Goal: Task Accomplishment & Management: Complete application form

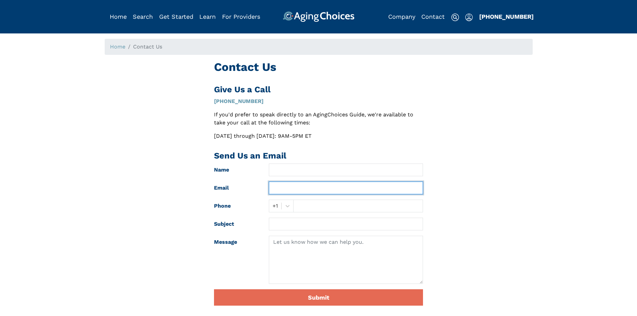
click at [299, 189] on input "text" at bounding box center [346, 188] width 154 height 13
type input "[EMAIL_ADDRESS][DOMAIN_NAME]"
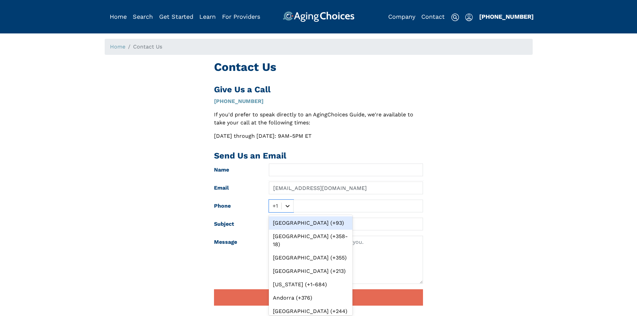
click at [292, 206] on div at bounding box center [288, 206] width 12 height 12
click at [314, 207] on input "text" at bounding box center [358, 206] width 130 height 13
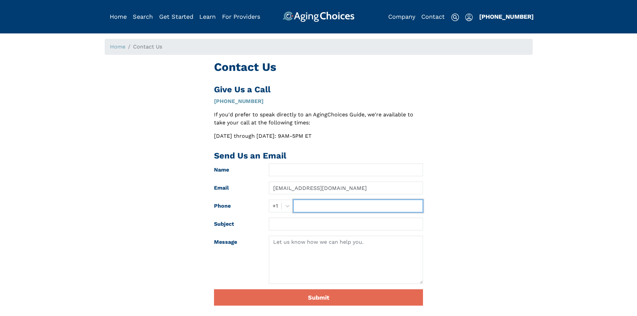
click at [314, 207] on input "text" at bounding box center [358, 206] width 130 height 13
type input "6028448883"
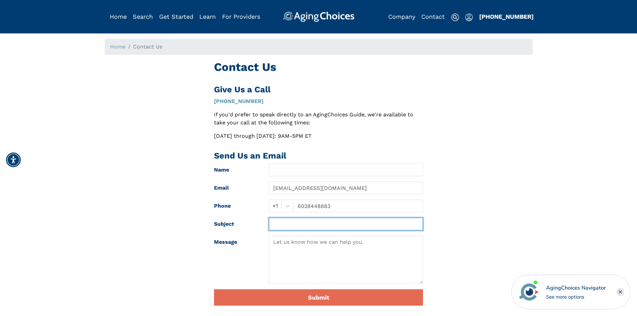
click at [312, 227] on input "text" at bounding box center [346, 224] width 154 height 13
paste input "Streamlined Billing Solutions for Home Health Agencies"
type input "Streamlined Billing Solutions for Home Health Agencies"
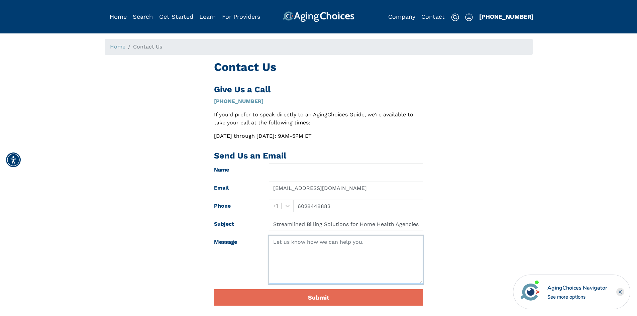
click at [289, 273] on textarea at bounding box center [346, 260] width 154 height 48
paste textarea "Hello, We help Home Health Agencies improve cash flow with end-to-end billing s…"
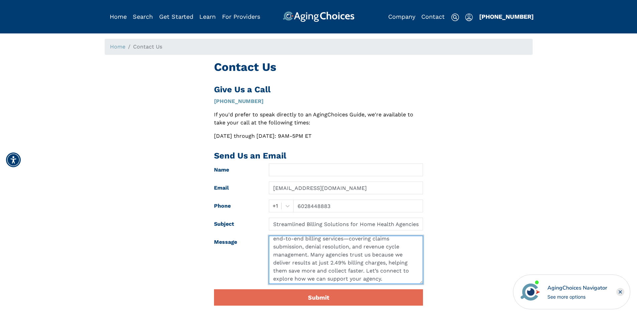
scroll to position [21, 0]
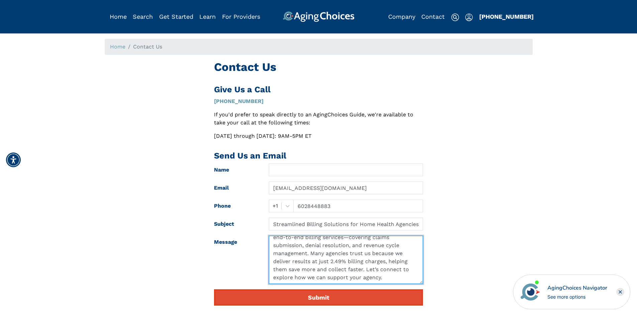
type textarea "Hello, We help Home Health Agencies improve cash flow with end-to-end billing s…"
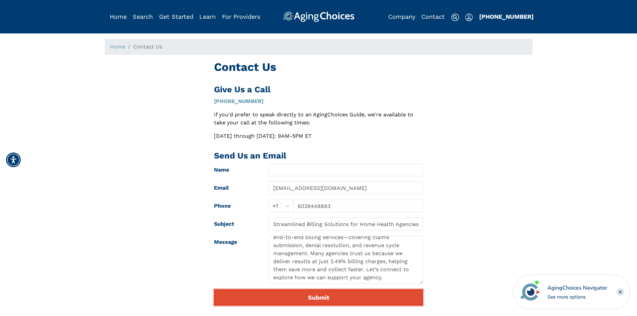
click at [315, 298] on button "Submit" at bounding box center [318, 297] width 209 height 16
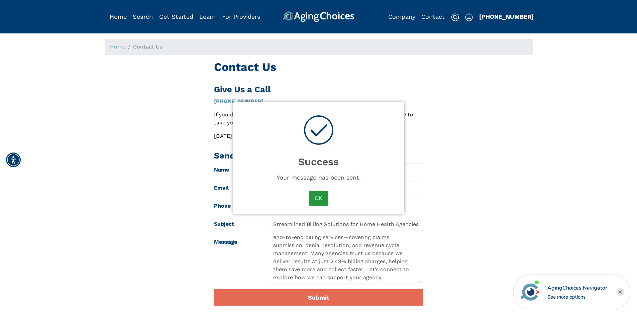
click at [310, 199] on button "OK" at bounding box center [318, 198] width 19 height 15
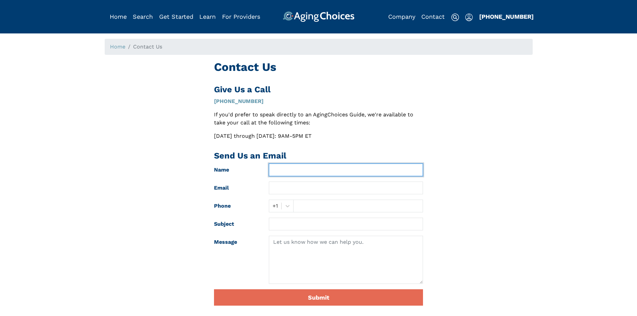
click at [303, 173] on input "text" at bounding box center [346, 170] width 154 height 13
type input "[PERSON_NAME]"
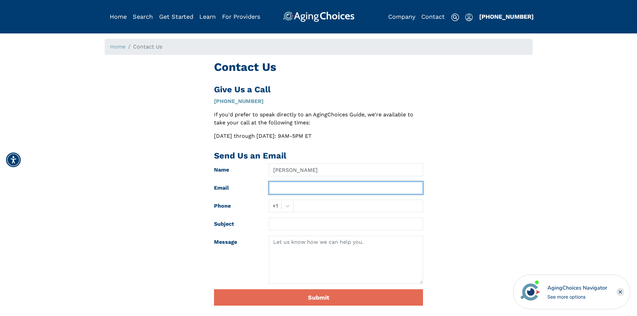
click at [296, 191] on input "text" at bounding box center [346, 188] width 154 height 13
type input "[EMAIL_ADDRESS][DOMAIN_NAME]"
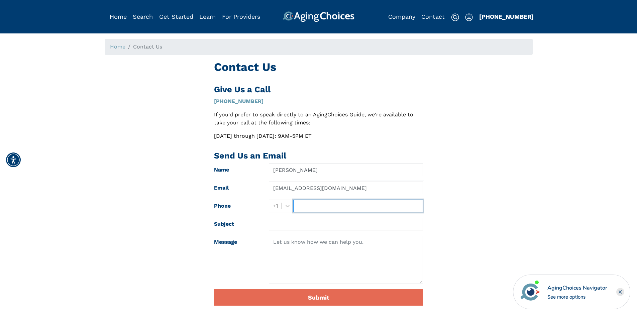
click at [315, 206] on input "text" at bounding box center [358, 206] width 130 height 13
type input "6028448883"
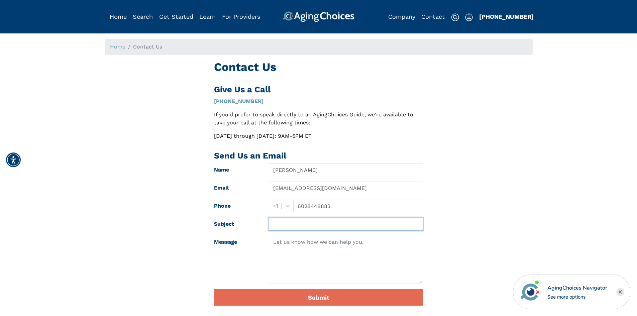
click at [290, 225] on input "text" at bounding box center [346, 224] width 154 height 13
paste input "Streamlined Billing Solutions for Home Health Agencies"
type input "Streamlined Billing Solutions for Home Health Agencies"
click at [289, 260] on textarea at bounding box center [346, 260] width 154 height 48
paste textarea "Hello, We help Home Health Agencies improve cash flow with end-to-end billing s…"
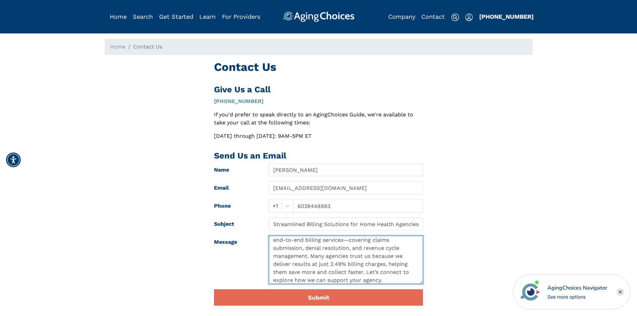
scroll to position [21, 0]
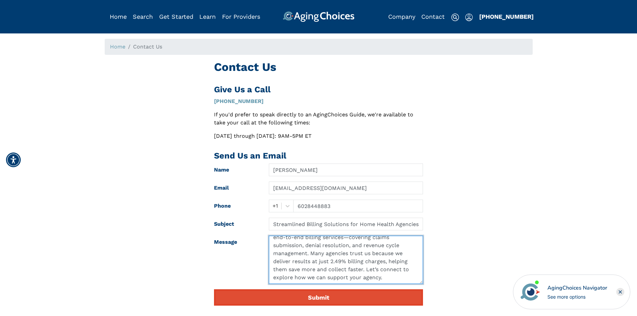
type textarea "Hello, We help Home Health Agencies improve cash flow with end-to-end billing s…"
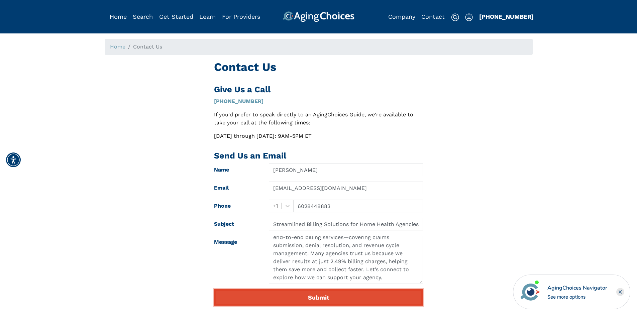
click at [304, 300] on button "Submit" at bounding box center [318, 297] width 209 height 16
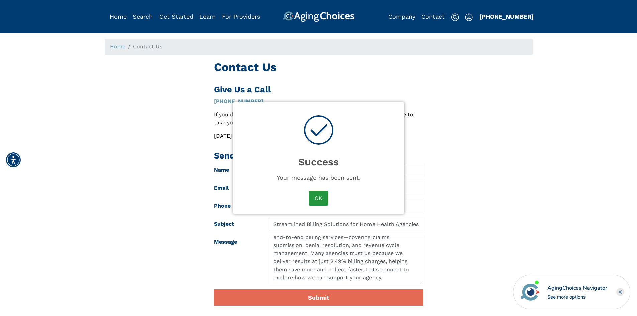
click at [322, 196] on button "OK" at bounding box center [318, 198] width 19 height 15
